Goal: Information Seeking & Learning: Learn about a topic

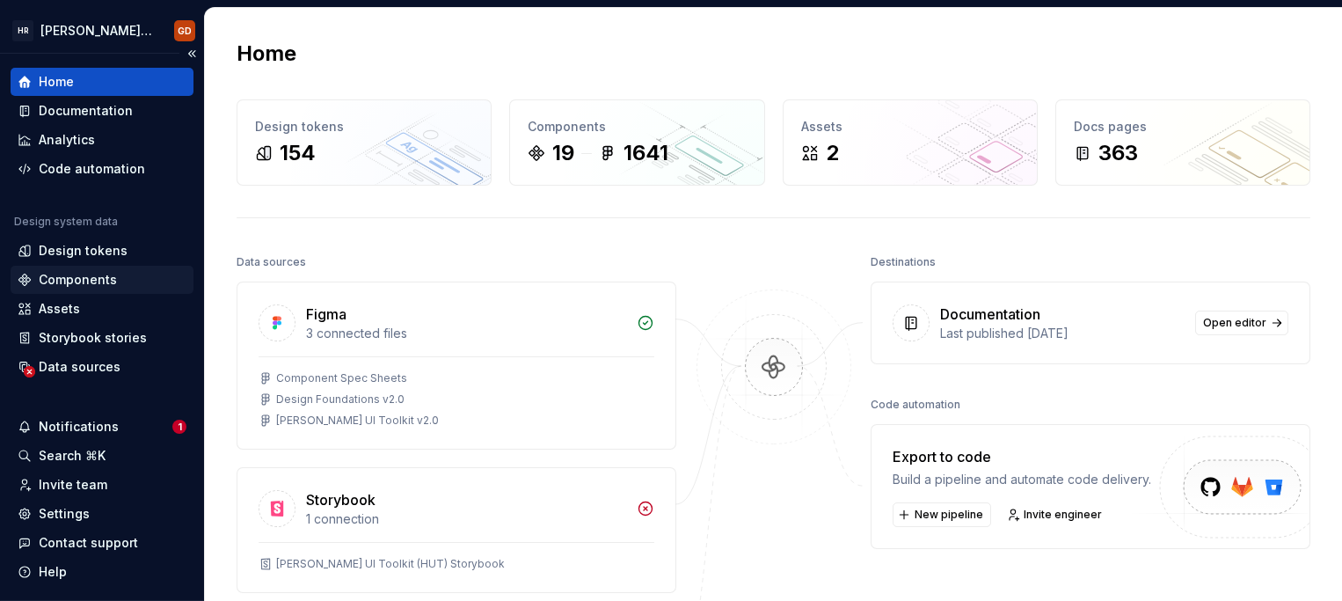
click at [106, 283] on div "Components" at bounding box center [78, 280] width 78 height 18
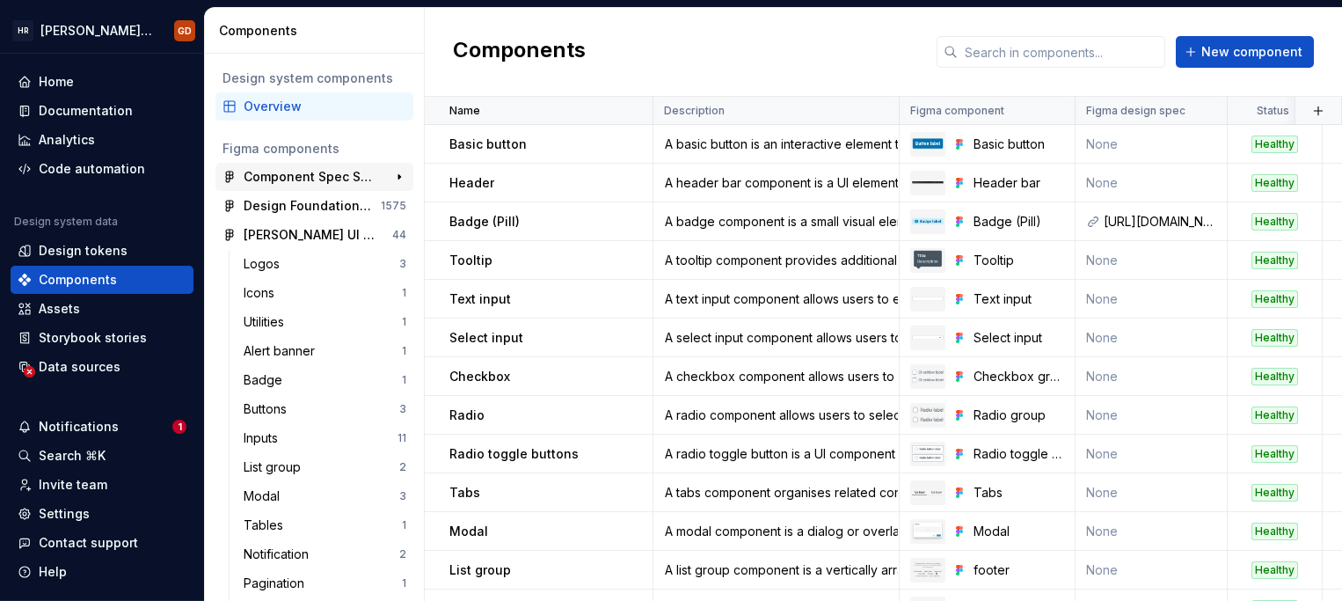
click at [292, 164] on div "Component Spec Sheets 22" at bounding box center [314, 177] width 198 height 28
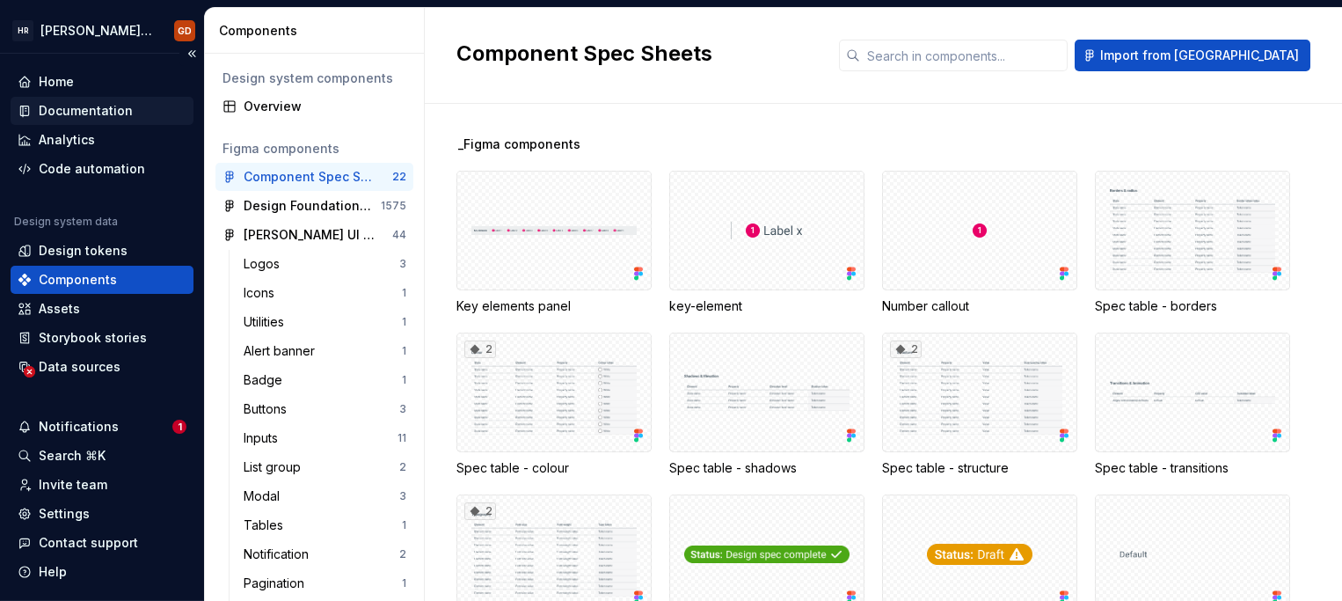
click at [100, 113] on div "Documentation" at bounding box center [86, 111] width 94 height 18
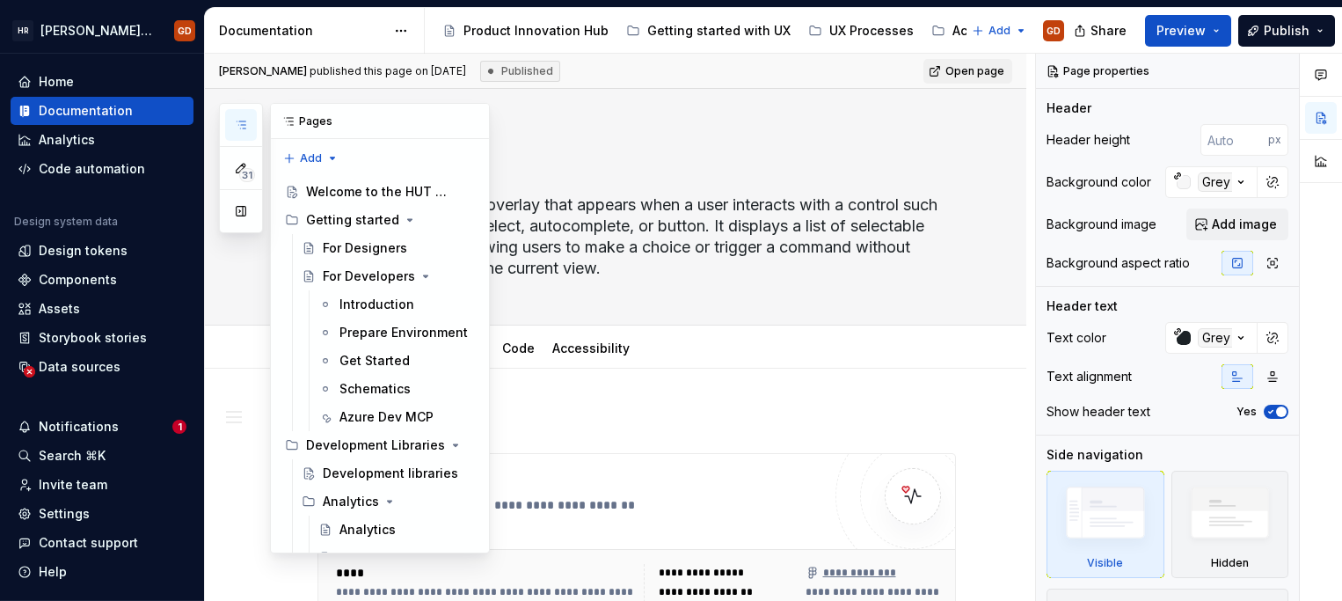
click at [234, 123] on icon "button" at bounding box center [241, 125] width 14 height 14
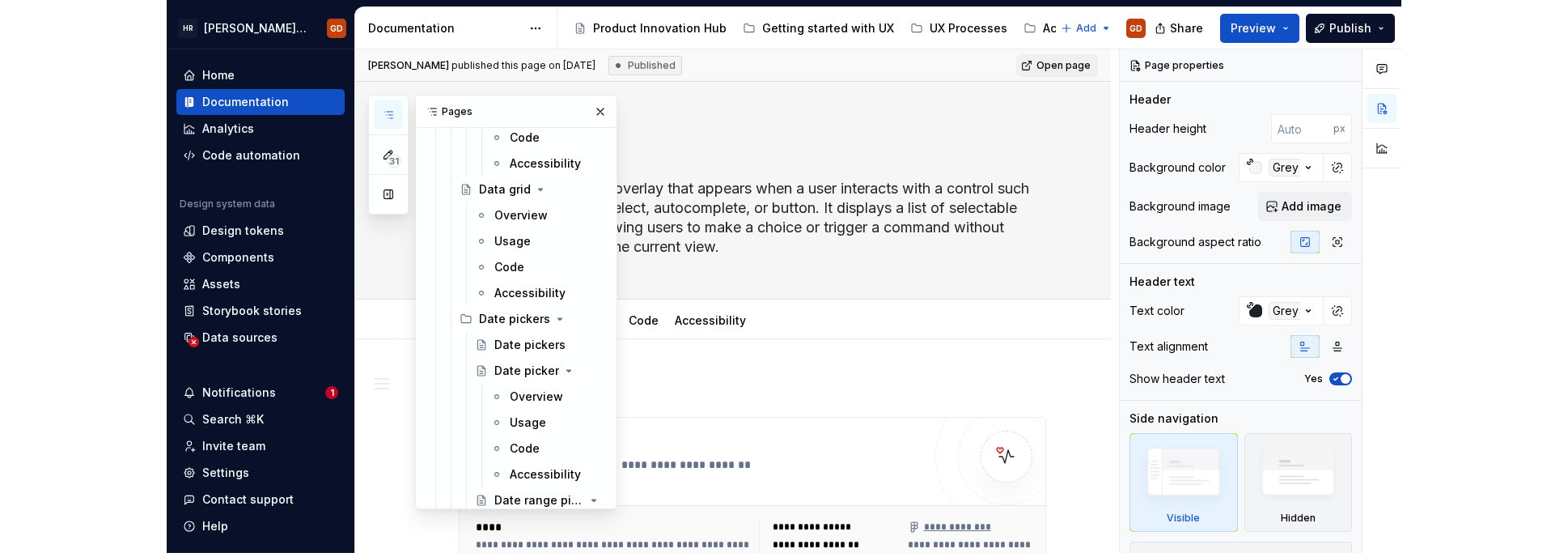
scroll to position [4937, 0]
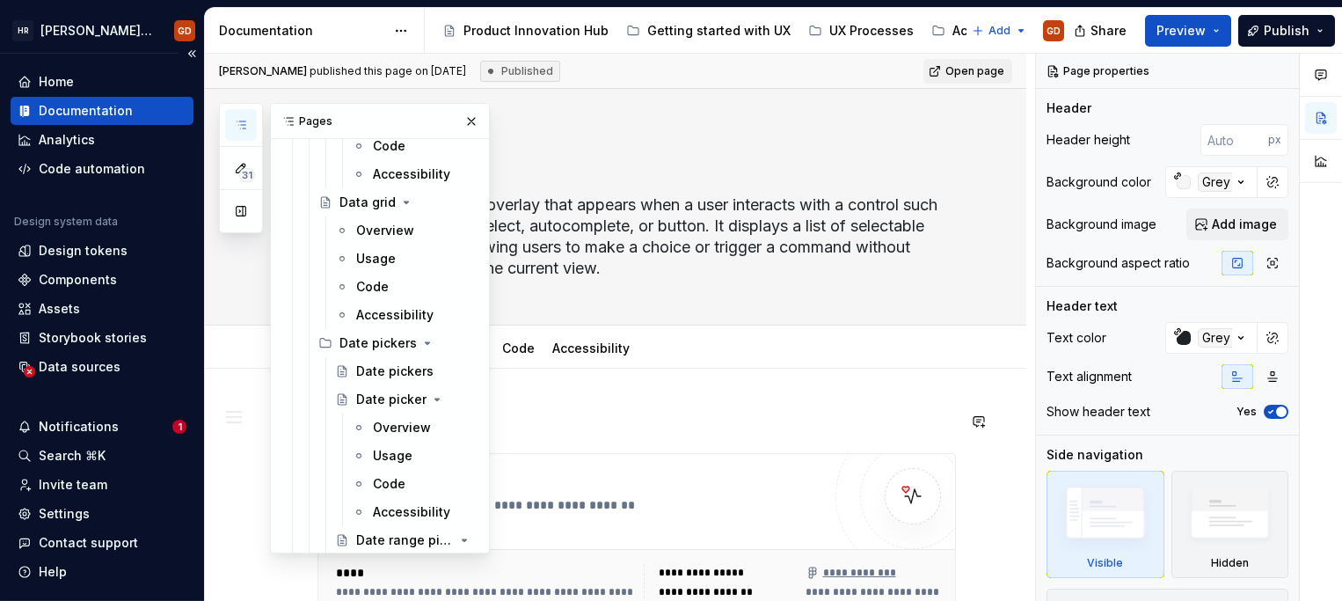
click at [380, 372] on div "Date pickers" at bounding box center [394, 371] width 77 height 18
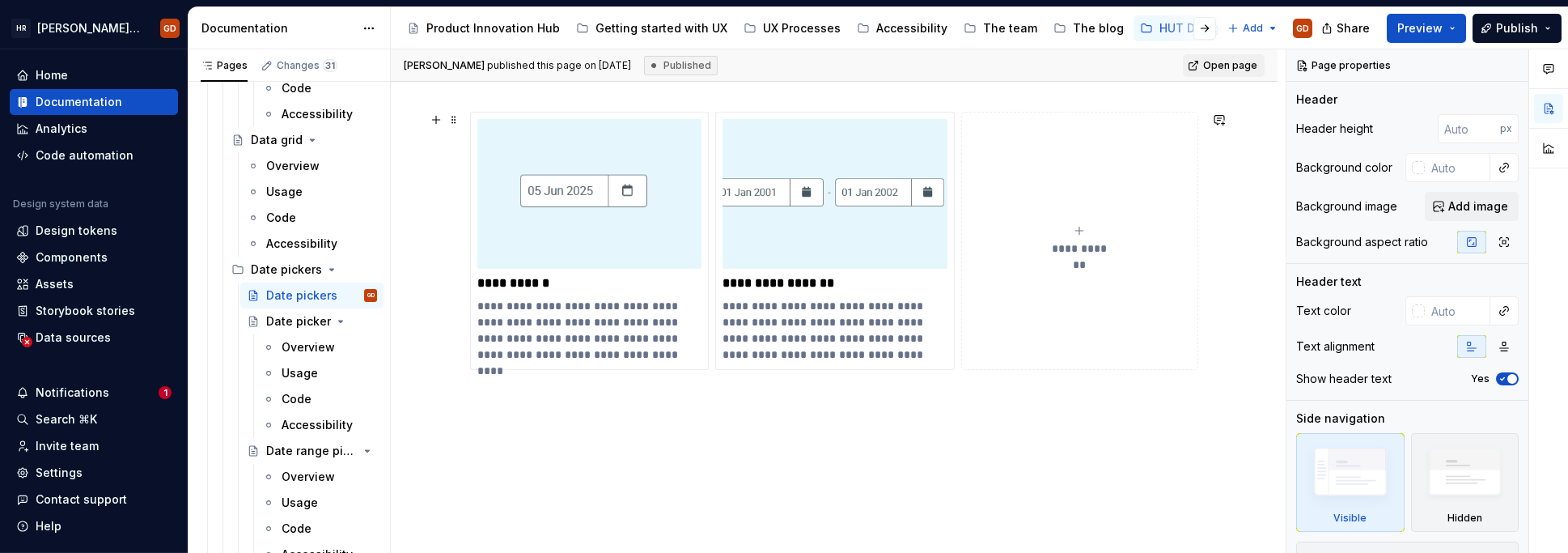
scroll to position [204, 0]
click at [644, 223] on img at bounding box center [590, 193] width 225 height 150
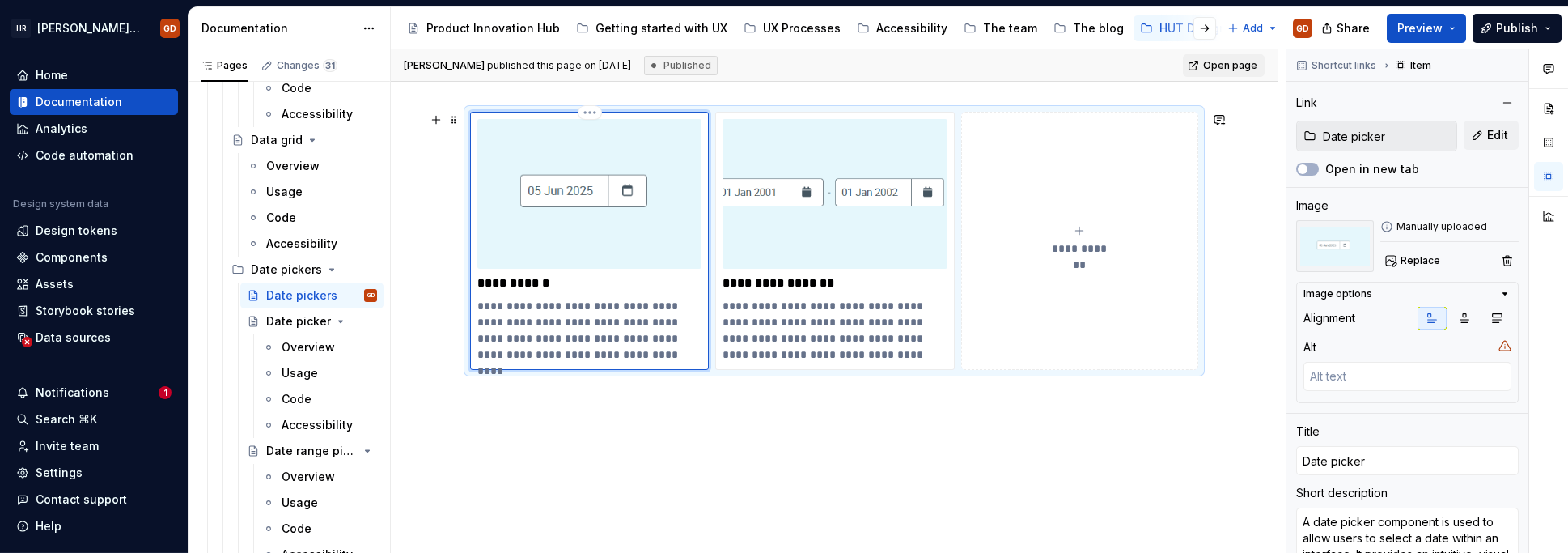
click at [644, 223] on img at bounding box center [590, 193] width 225 height 150
click at [314, 345] on div "Overview" at bounding box center [305, 348] width 47 height 17
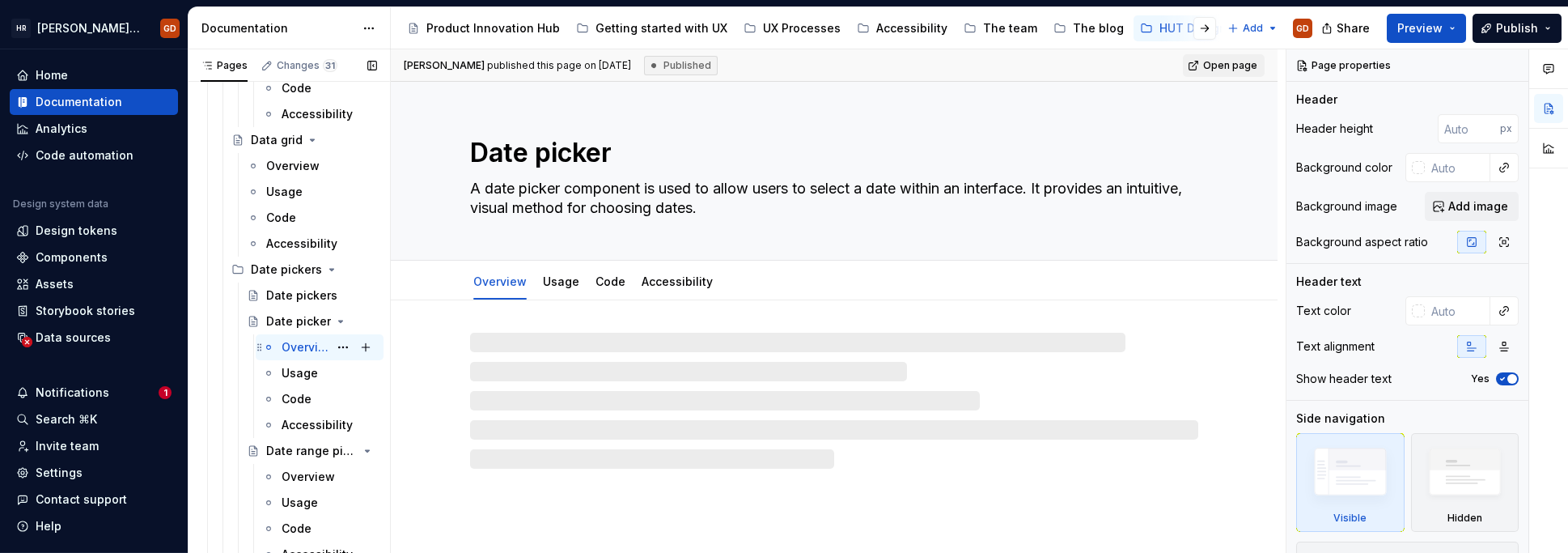
click at [293, 342] on div "Overview" at bounding box center [305, 348] width 47 height 17
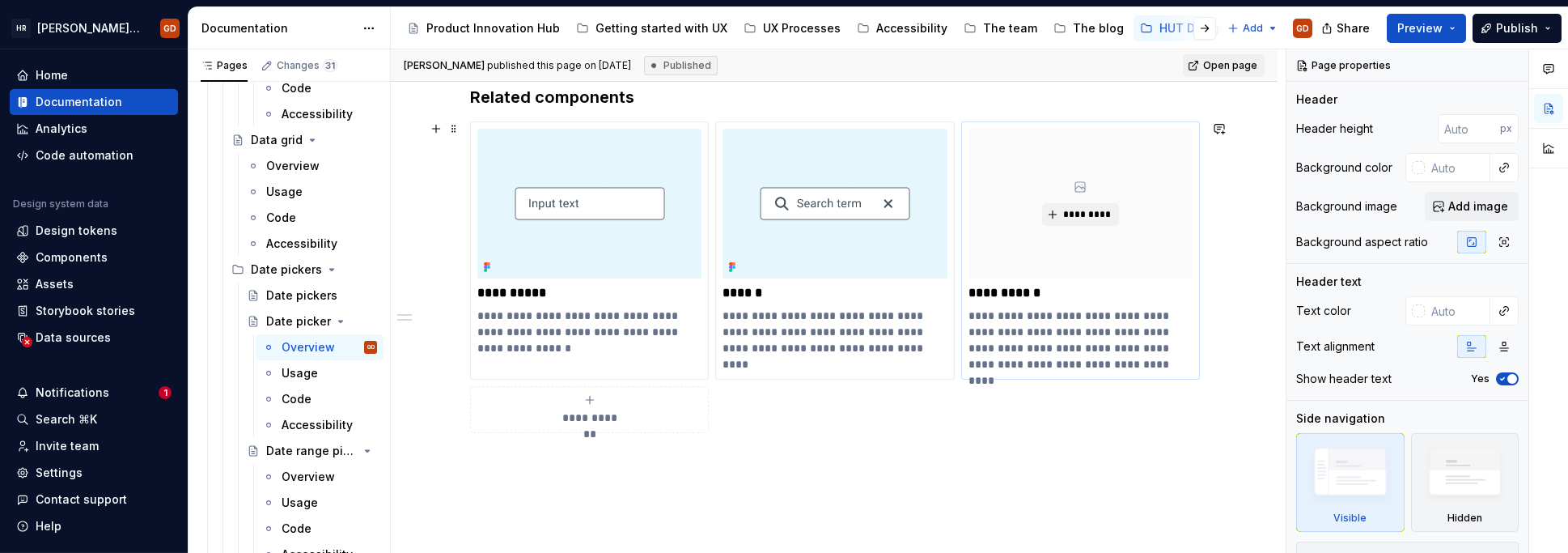
scroll to position [162, 0]
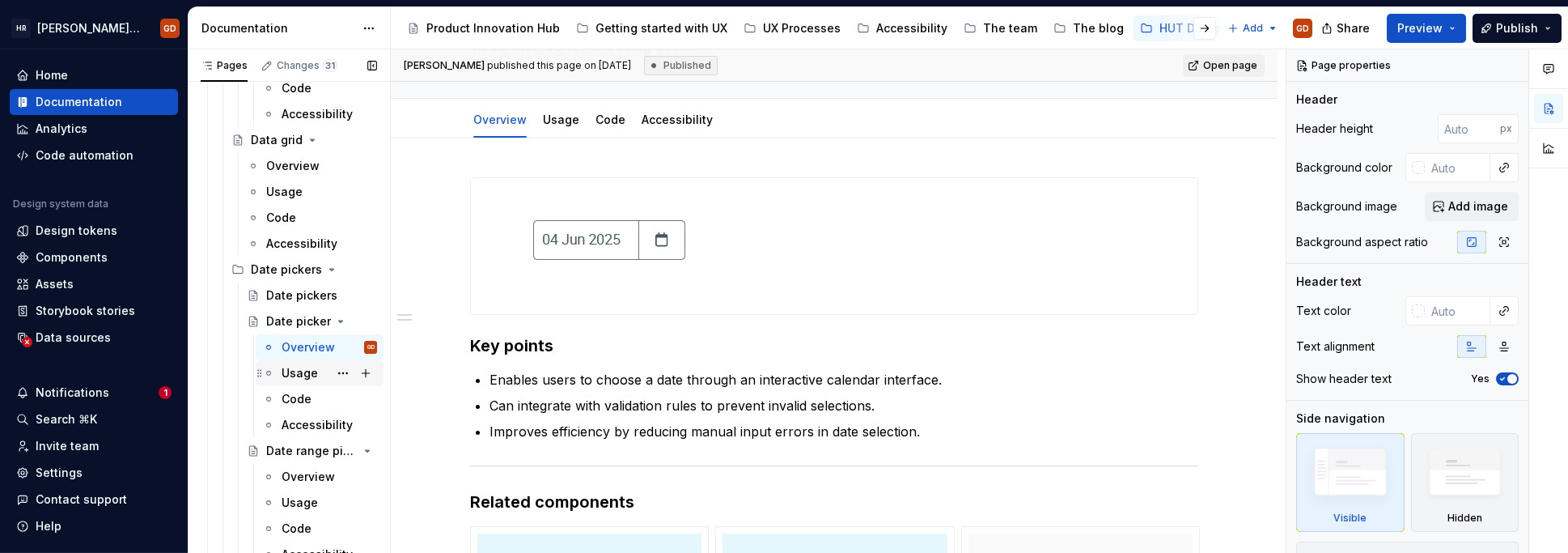
click at [302, 373] on div "Usage" at bounding box center [300, 374] width 37 height 17
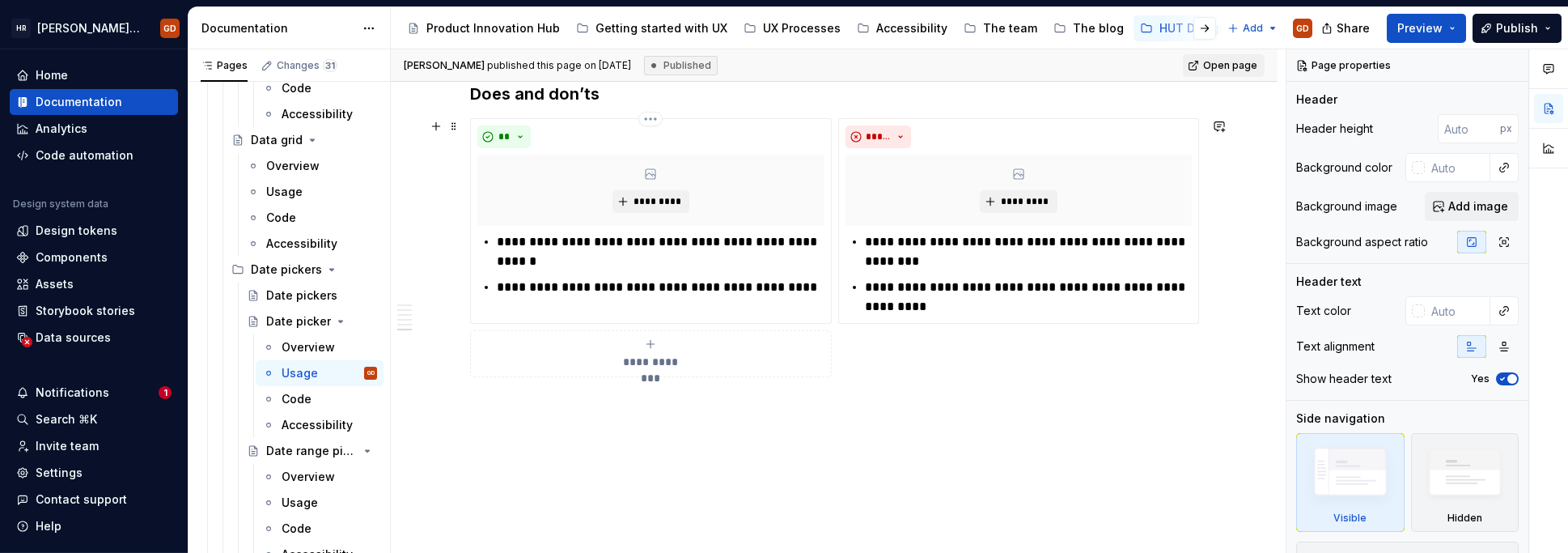
scroll to position [1408, 0]
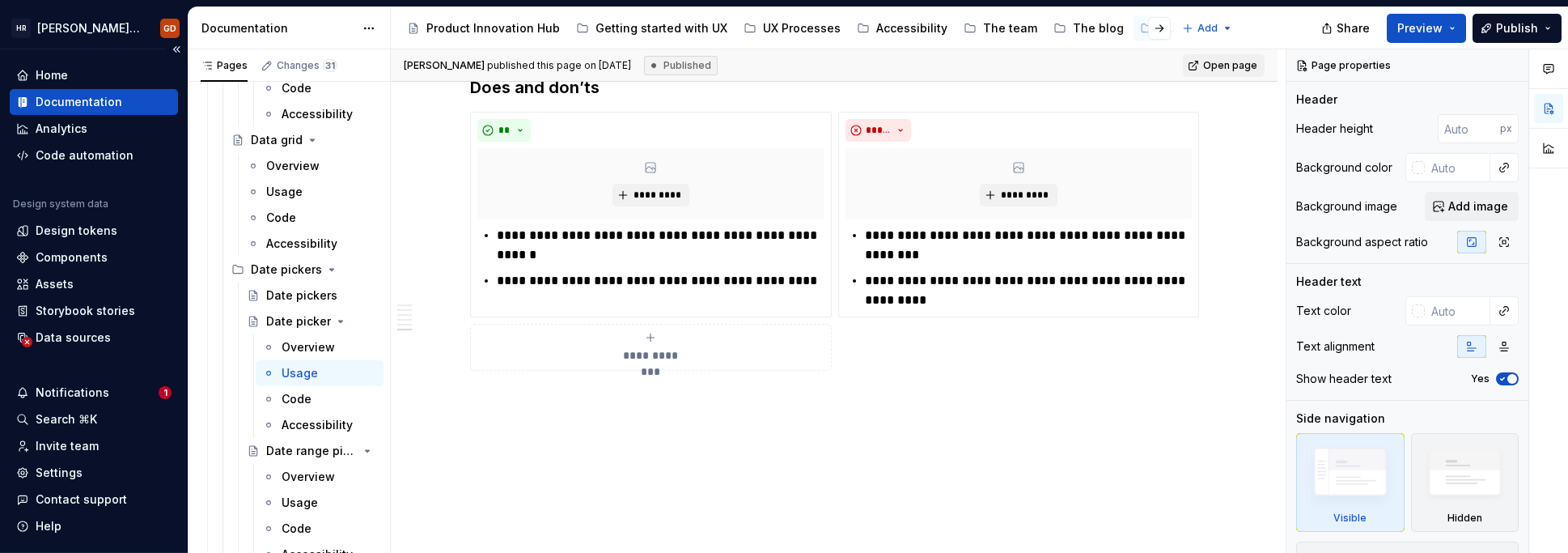
type textarea "*"
